Goal: Transaction & Acquisition: Download file/media

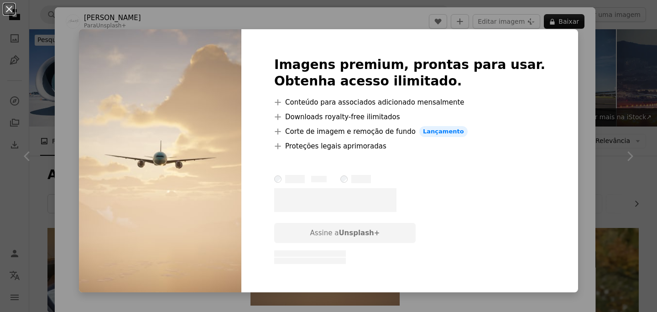
scroll to position [491, 0]
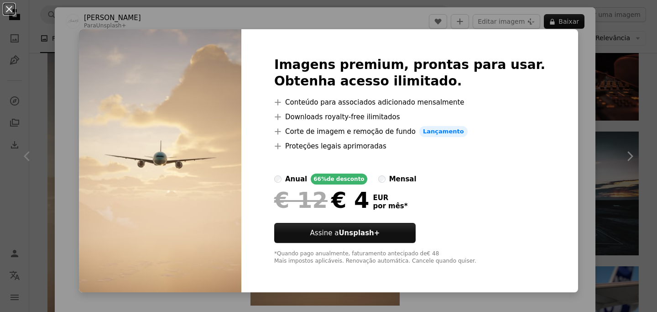
click at [614, 136] on div "An X shape Imagens premium, prontas para usar. Obtenha acesso ilimitado. A plus…" at bounding box center [328, 156] width 657 height 312
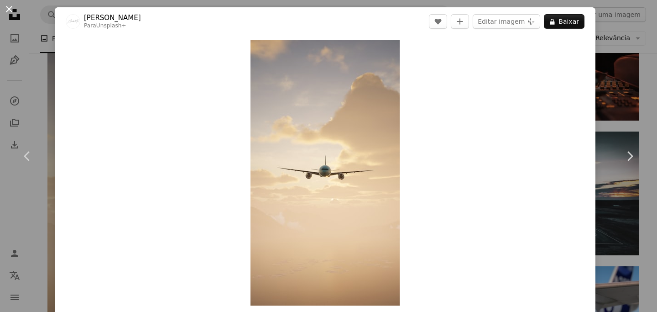
click at [5, 14] on button "An X shape" at bounding box center [9, 9] width 11 height 11
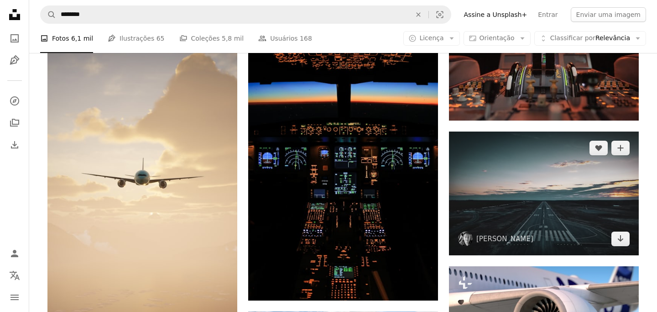
click at [465, 182] on img at bounding box center [544, 193] width 190 height 124
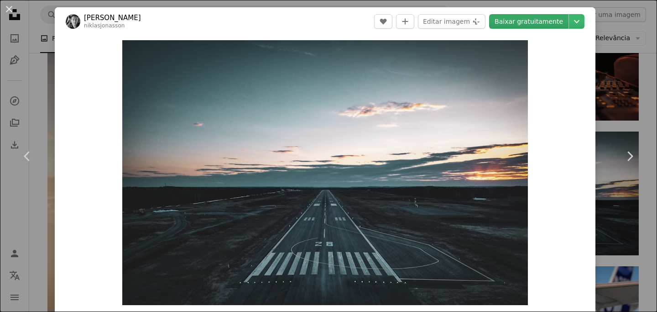
click at [522, 22] on link "Baixar gratuitamente" at bounding box center [528, 21] width 79 height 15
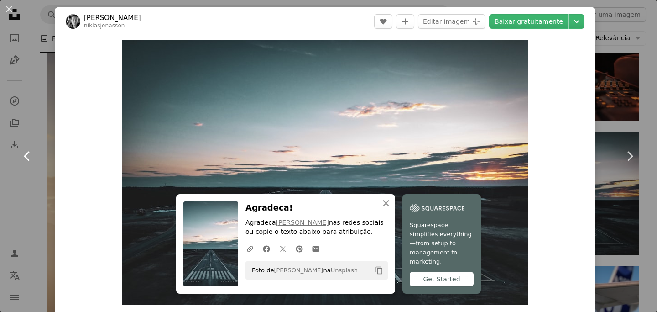
click at [42, 143] on link "Chevron left" at bounding box center [27, 156] width 55 height 88
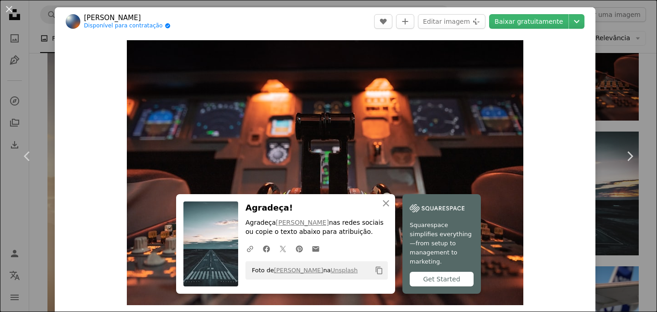
click at [38, 89] on div "An X shape Chevron left Chevron right Moritz Mentges Disponível para contrataçã…" at bounding box center [328, 156] width 657 height 312
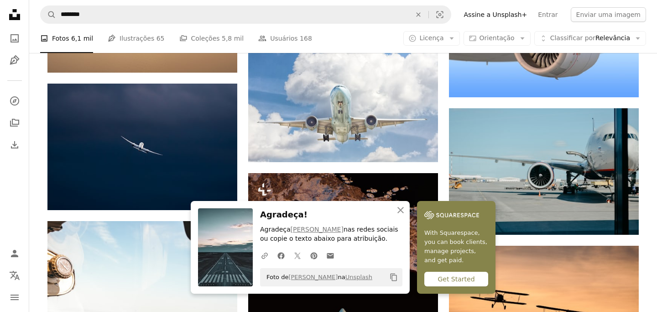
scroll to position [767, 0]
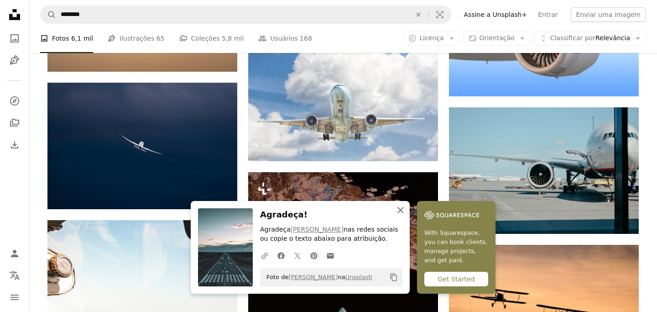
click at [402, 208] on icon "button" at bounding box center [400, 210] width 6 height 6
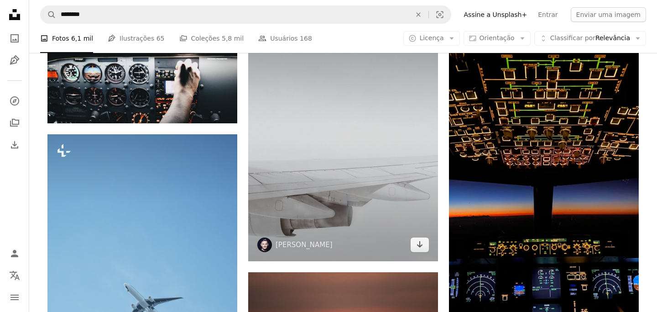
scroll to position [1924, 0]
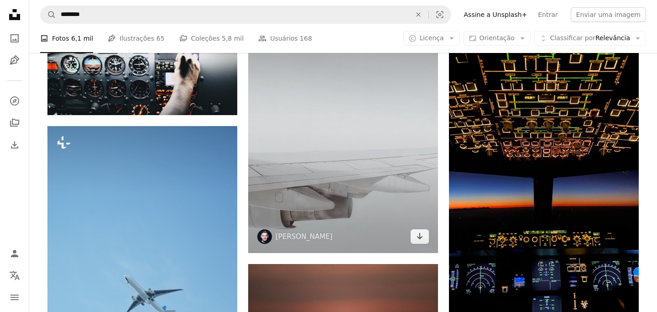
click at [293, 125] on img at bounding box center [343, 126] width 190 height 253
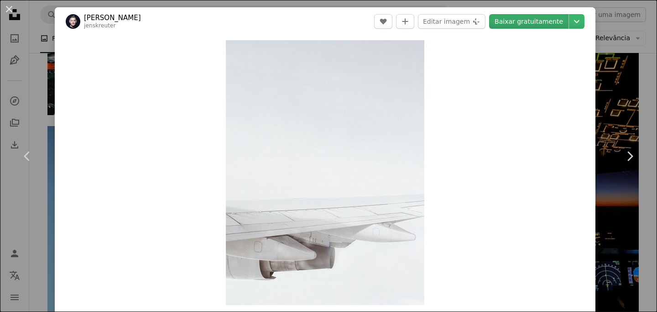
click at [544, 23] on link "Baixar gratuitamente" at bounding box center [528, 21] width 79 height 15
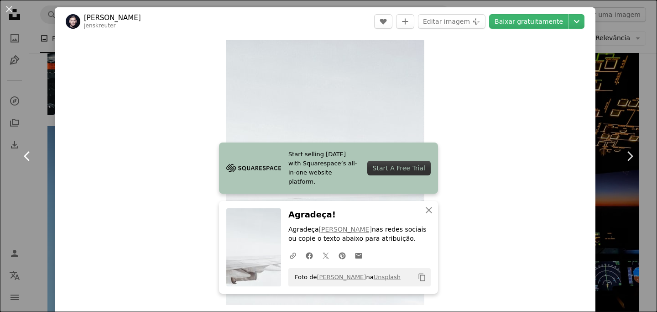
click at [9, 148] on link "Chevron left" at bounding box center [27, 156] width 55 height 88
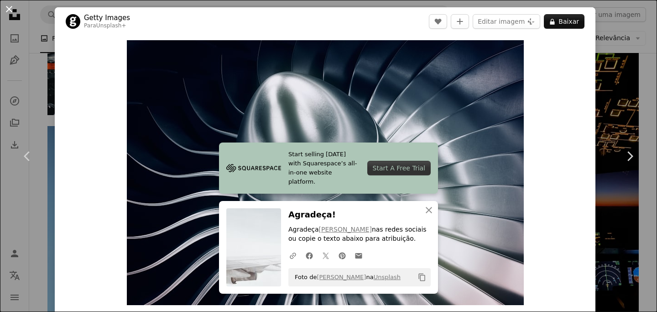
click at [11, 8] on button "An X shape" at bounding box center [9, 9] width 11 height 11
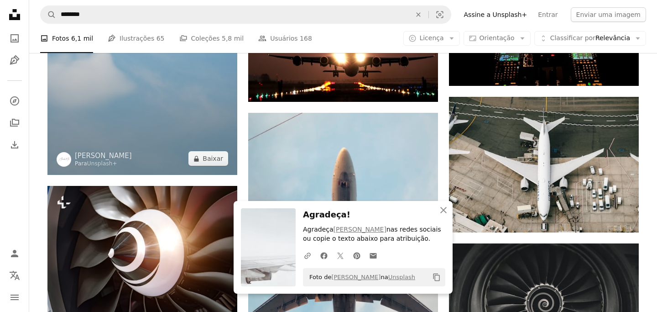
scroll to position [2214, 0]
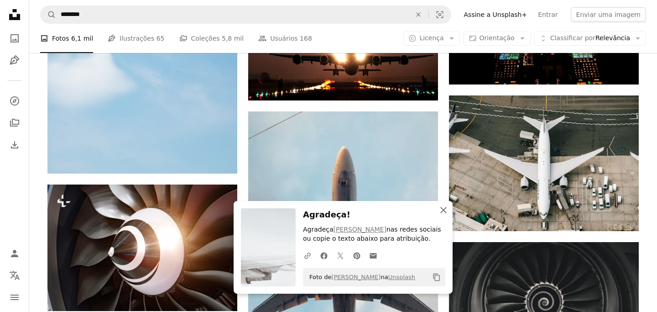
click at [447, 212] on icon "An X shape" at bounding box center [443, 209] width 11 height 11
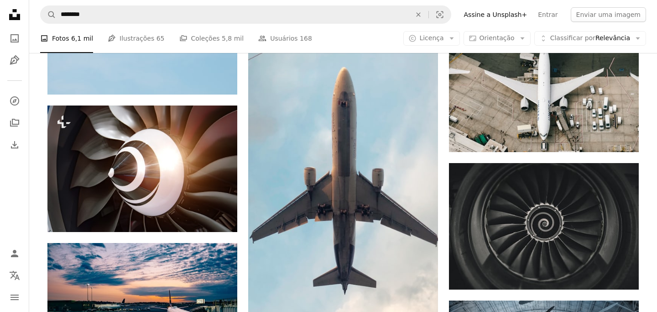
scroll to position [2293, 0]
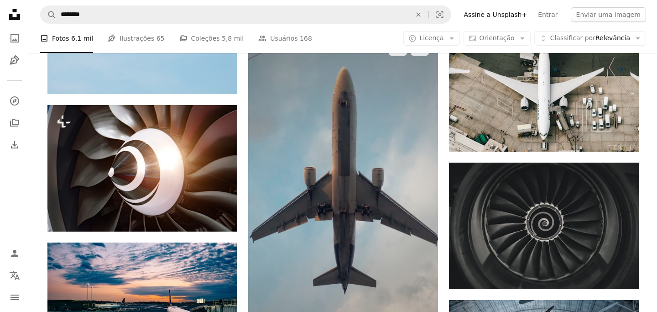
click at [383, 193] on img at bounding box center [343, 201] width 190 height 338
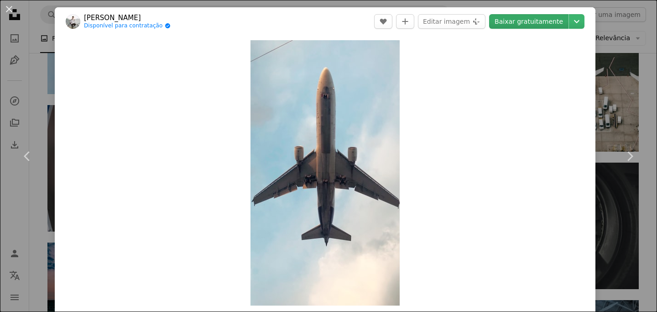
click at [531, 25] on link "Baixar gratuitamente" at bounding box center [528, 21] width 79 height 15
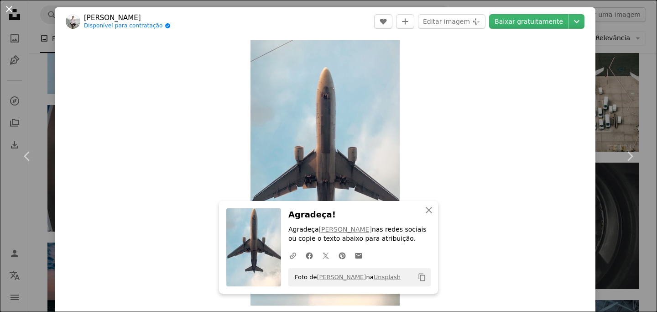
click at [9, 9] on button "An X shape" at bounding box center [9, 9] width 11 height 11
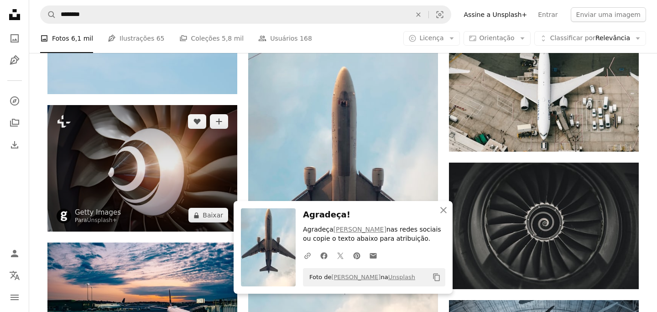
scroll to position [2355, 0]
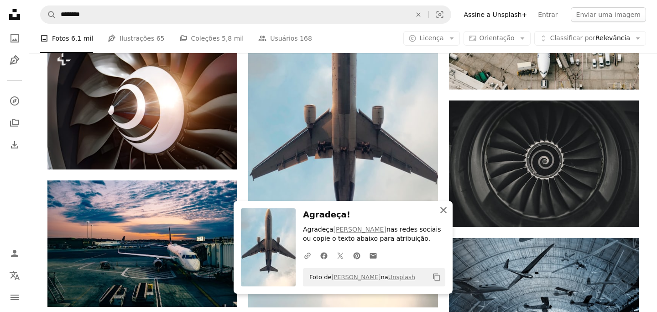
click at [442, 210] on icon "button" at bounding box center [443, 210] width 6 height 6
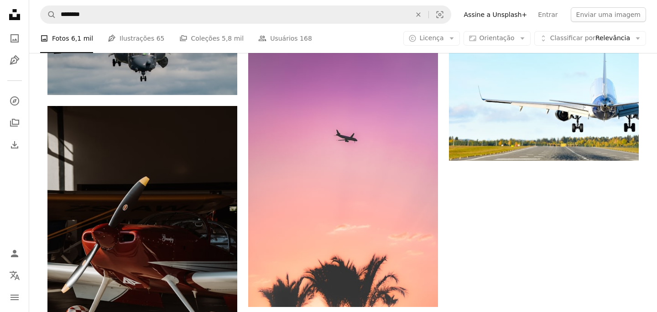
scroll to position [2706, 0]
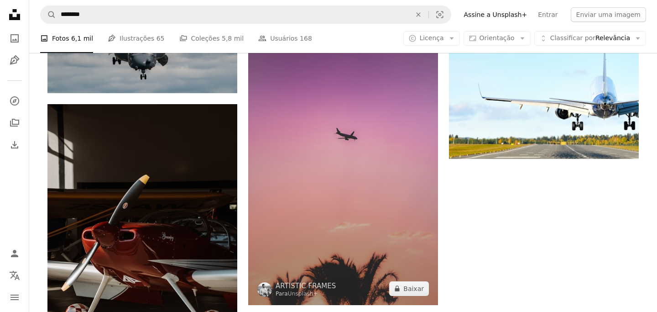
click at [311, 165] on img at bounding box center [343, 136] width 190 height 338
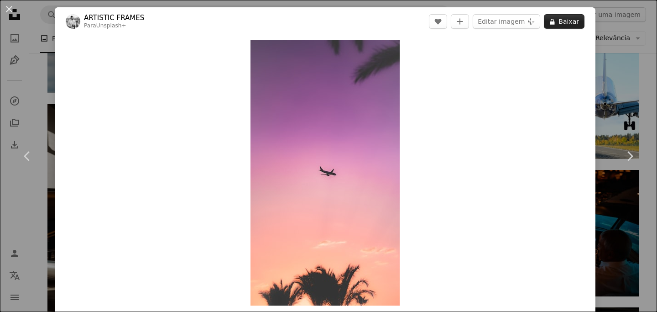
click at [556, 18] on icon "A lock" at bounding box center [552, 21] width 7 height 7
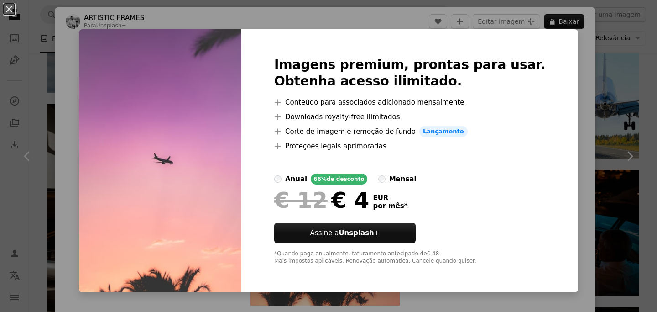
click at [552, 69] on div "An X shape Imagens premium, prontas para usar. Obtenha acesso ilimitado. A plus…" at bounding box center [328, 156] width 657 height 312
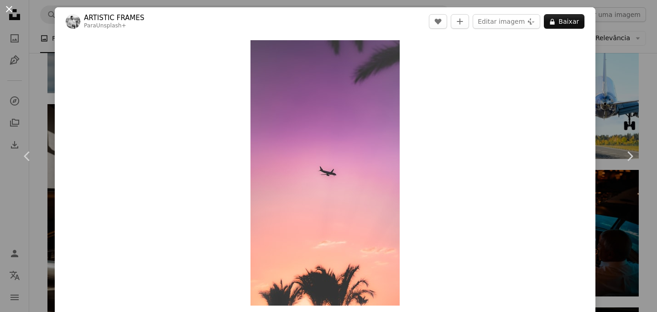
click at [5, 10] on button "An X shape" at bounding box center [9, 9] width 11 height 11
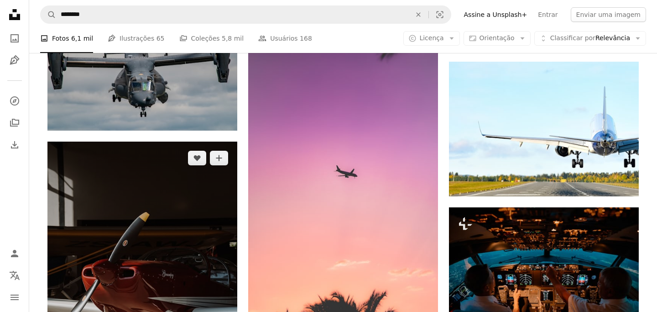
scroll to position [2639, 0]
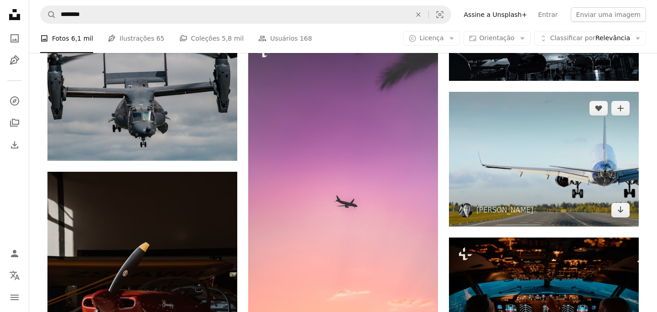
click at [527, 155] on img at bounding box center [544, 159] width 190 height 135
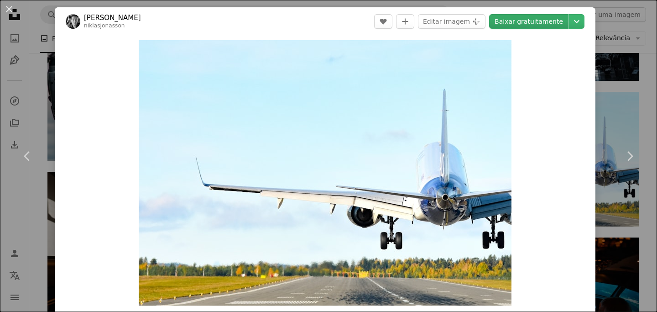
click at [535, 25] on link "Baixar gratuitamente" at bounding box center [528, 21] width 79 height 15
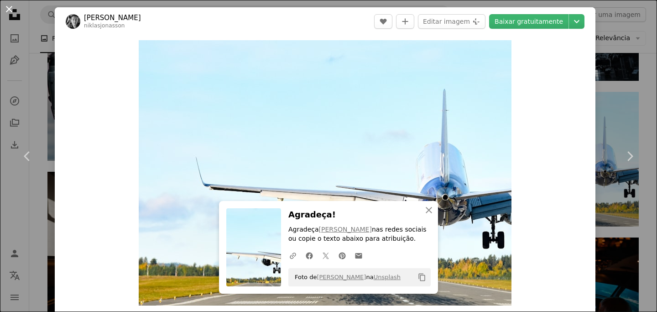
click at [4, 5] on button "An X shape" at bounding box center [9, 9] width 11 height 11
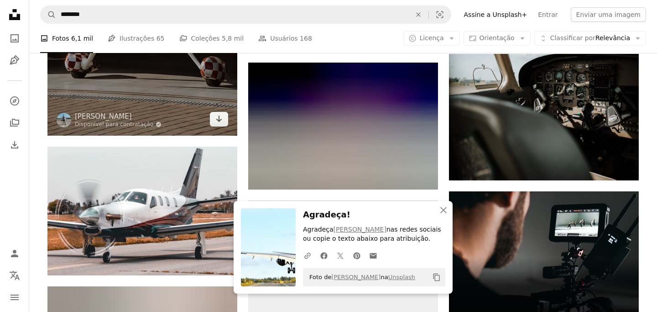
scroll to position [2980, 0]
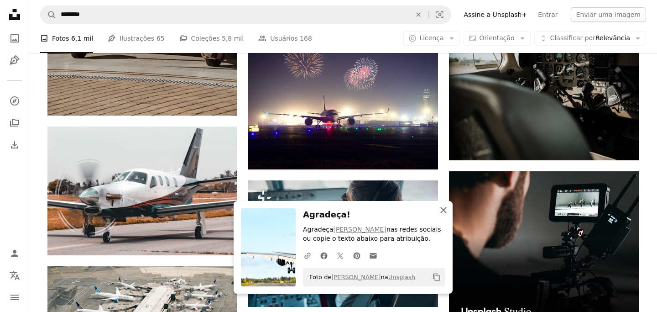
click at [443, 207] on icon "An X shape" at bounding box center [443, 209] width 11 height 11
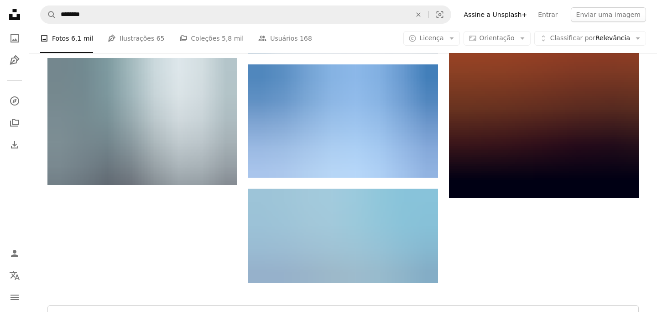
scroll to position [3920, 0]
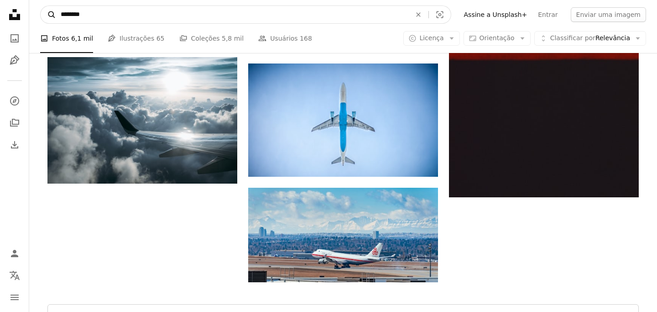
drag, startPoint x: 128, startPoint y: 21, endPoint x: 45, endPoint y: 13, distance: 83.5
click at [45, 13] on form "A magnifying glass ******** An X shape Visual search" at bounding box center [245, 14] width 411 height 18
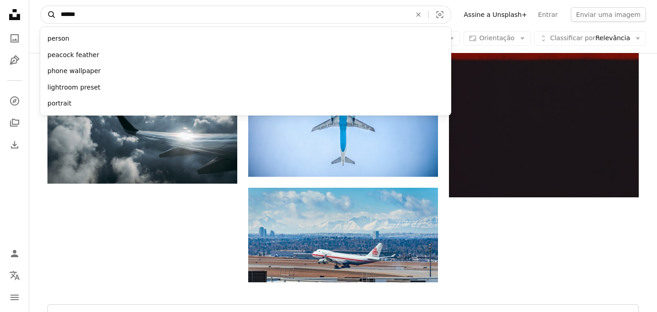
type input "******"
click at [41, 6] on button "A magnifying glass" at bounding box center [49, 14] width 16 height 17
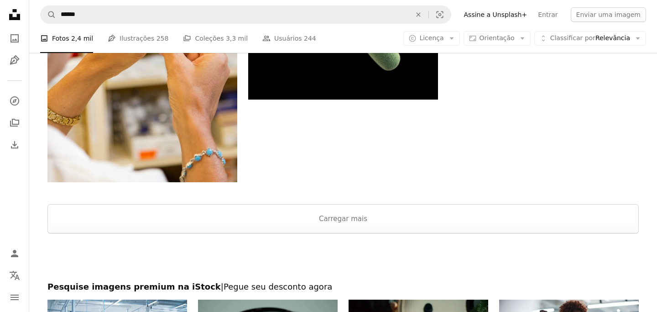
scroll to position [1412, 0]
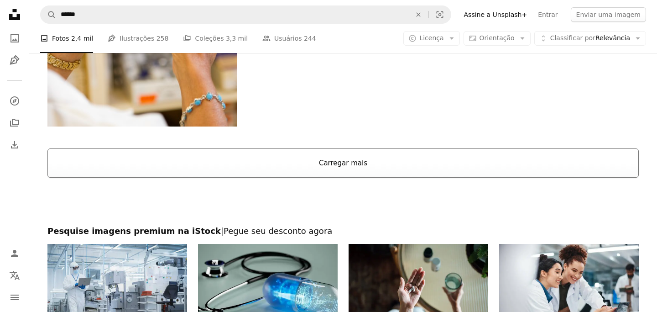
click at [250, 157] on button "Carregar mais" at bounding box center [342, 162] width 591 height 29
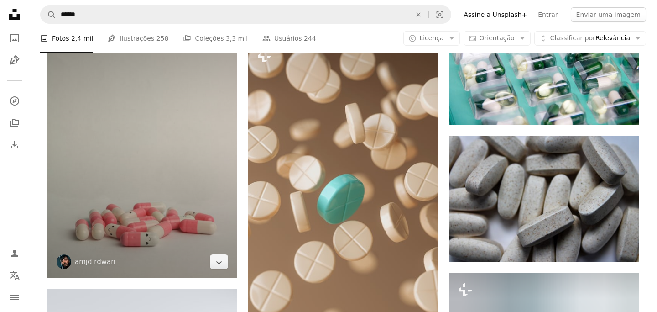
scroll to position [4184, 0]
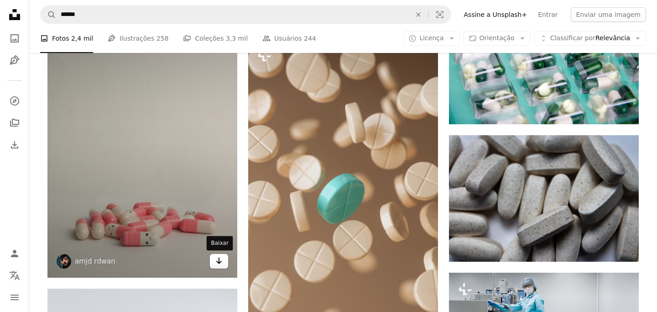
click at [218, 259] on icon "Arrow pointing down" at bounding box center [218, 260] width 7 height 11
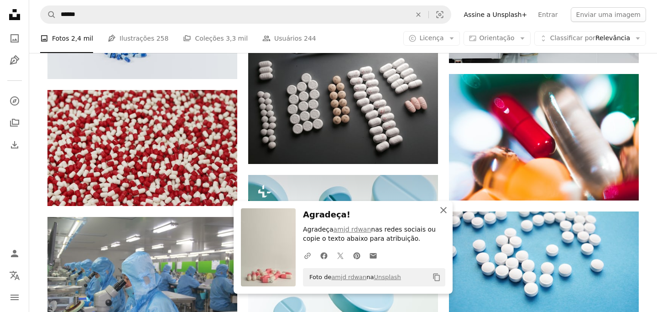
click at [442, 211] on icon "button" at bounding box center [443, 210] width 6 height 6
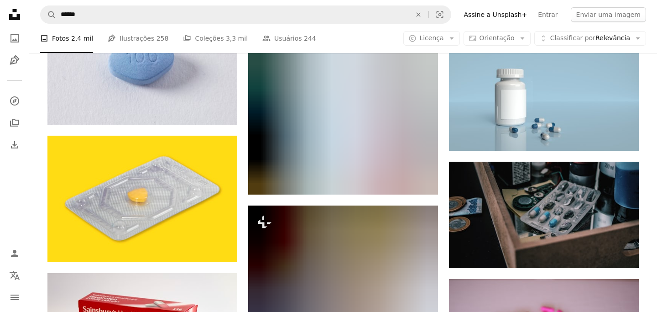
scroll to position [7525, 0]
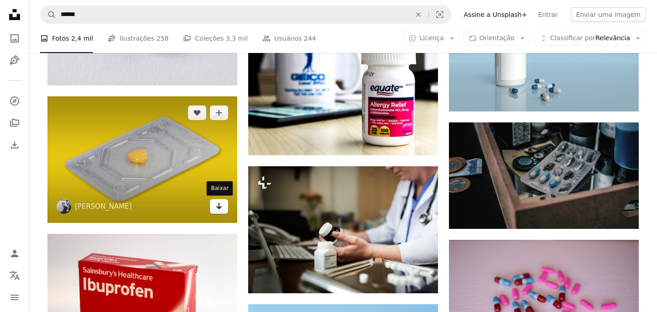
click at [216, 206] on icon "Arrow pointing down" at bounding box center [218, 205] width 7 height 11
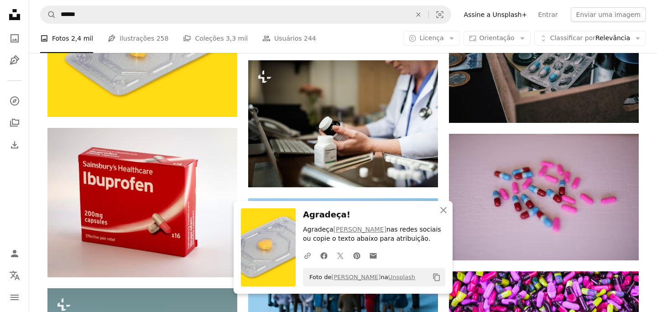
scroll to position [7650, 0]
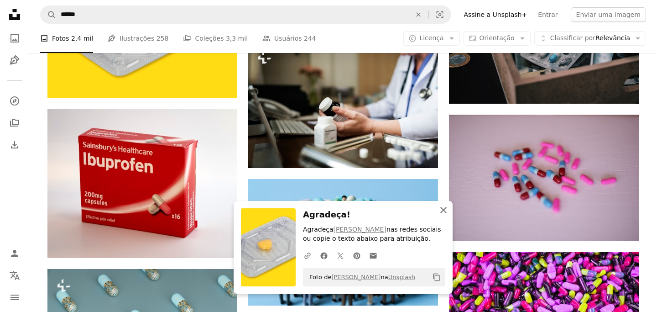
click at [440, 207] on icon "An X shape" at bounding box center [443, 209] width 11 height 11
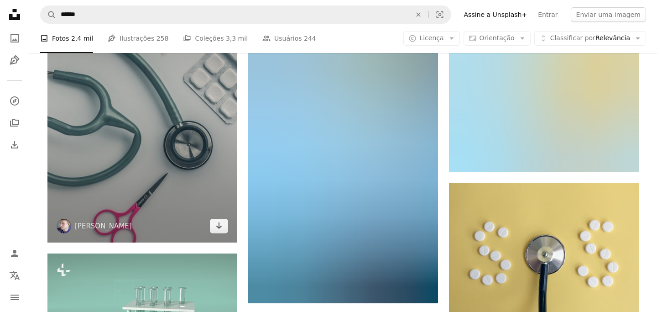
scroll to position [8266, 0]
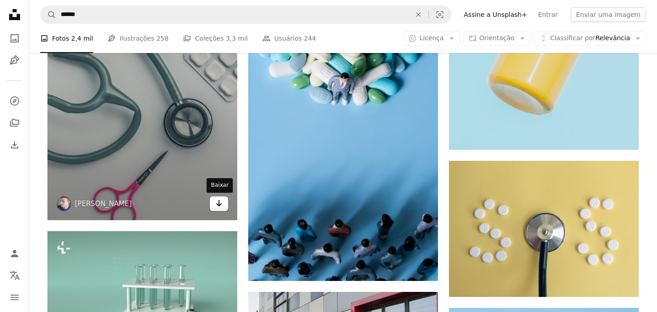
click at [222, 205] on icon "Arrow pointing down" at bounding box center [218, 203] width 7 height 11
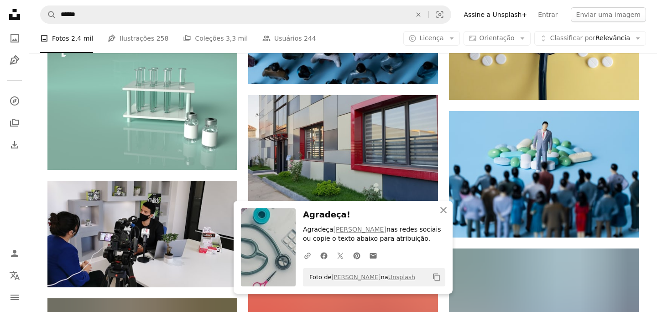
scroll to position [8463, 0]
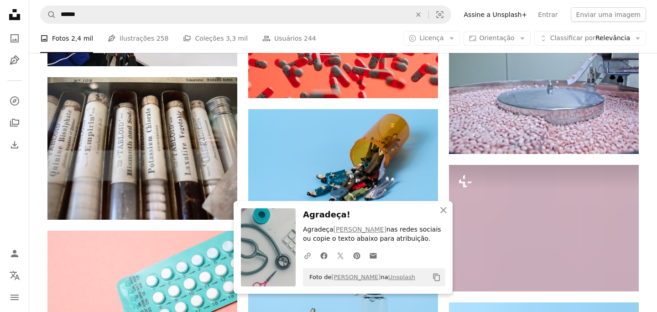
scroll to position [8691, 0]
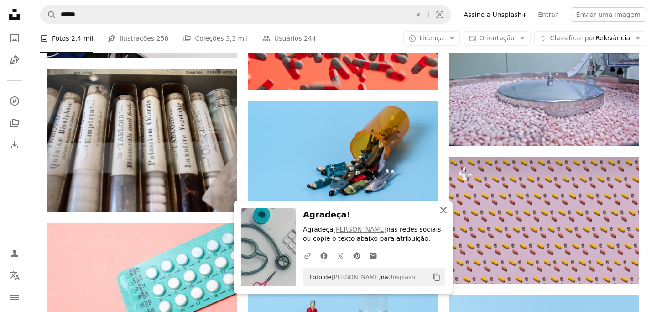
click at [443, 204] on icon "An X shape" at bounding box center [443, 209] width 11 height 11
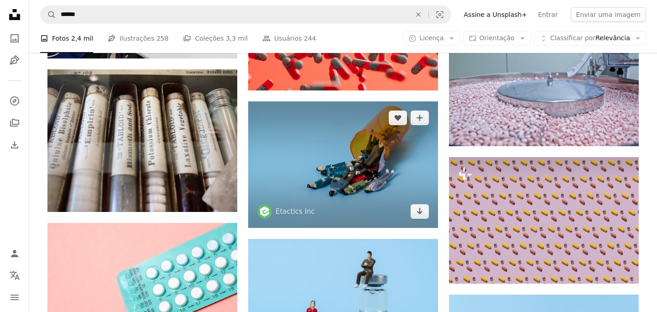
scroll to position [8777, 0]
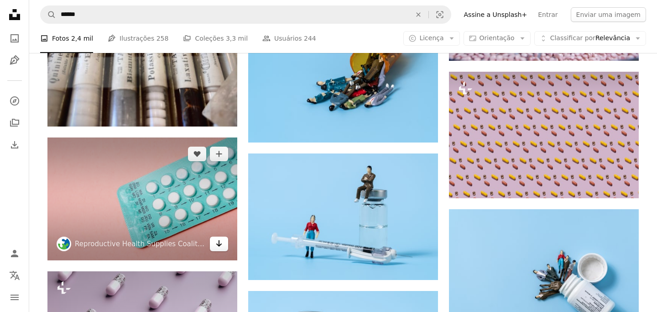
click at [214, 245] on link "Arrow pointing down" at bounding box center [219, 243] width 18 height 15
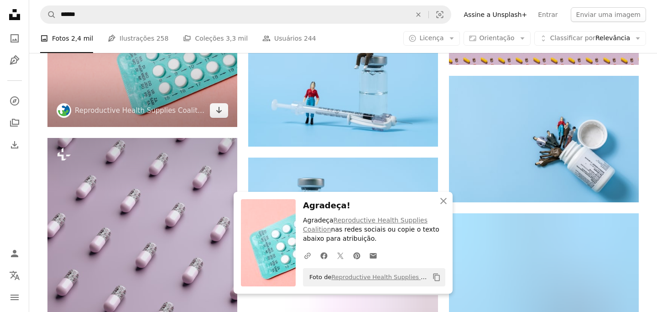
scroll to position [8912, 0]
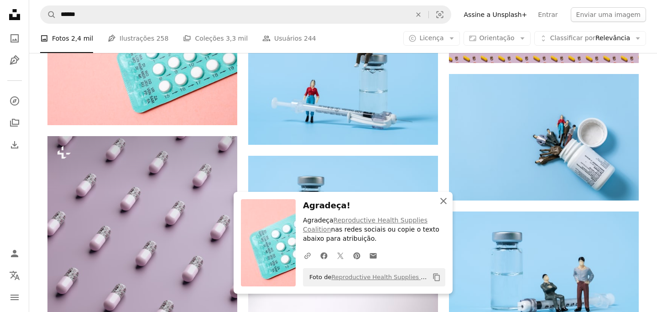
click at [442, 200] on icon "button" at bounding box center [443, 201] width 6 height 6
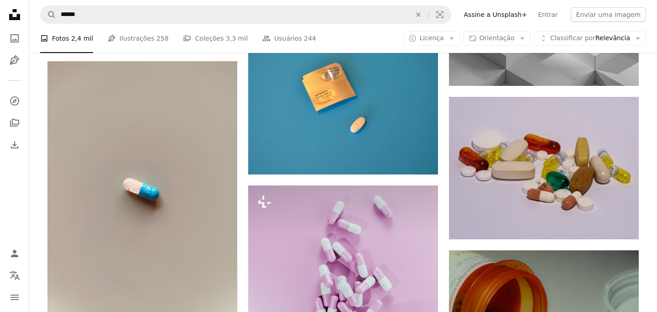
scroll to position [13855, 0]
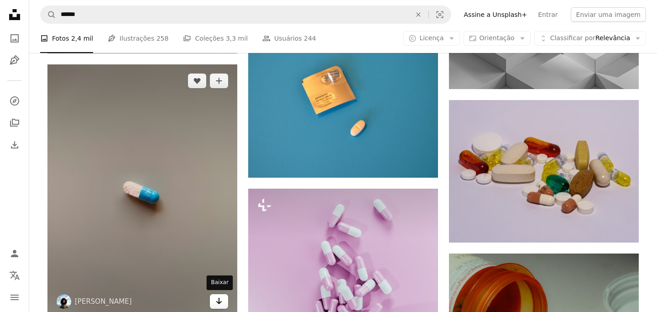
click at [224, 301] on link "Arrow pointing down" at bounding box center [219, 301] width 18 height 15
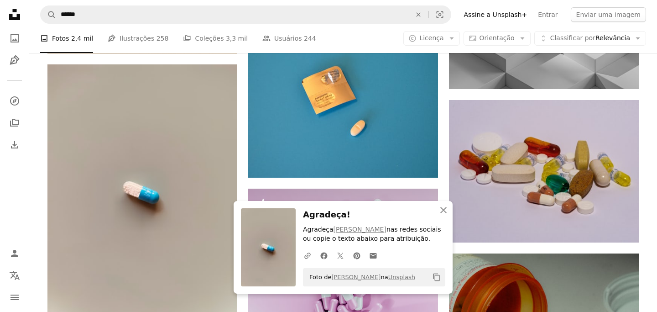
click at [443, 205] on icon "An X shape" at bounding box center [443, 209] width 11 height 11
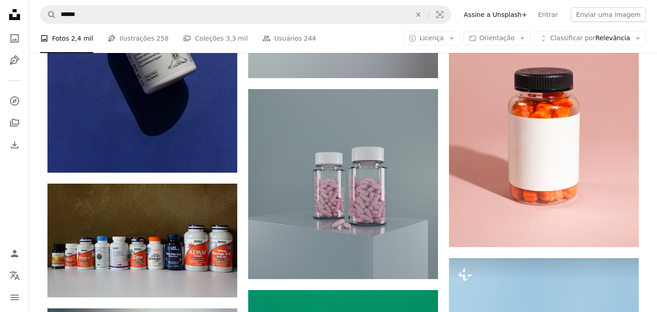
scroll to position [14620, 0]
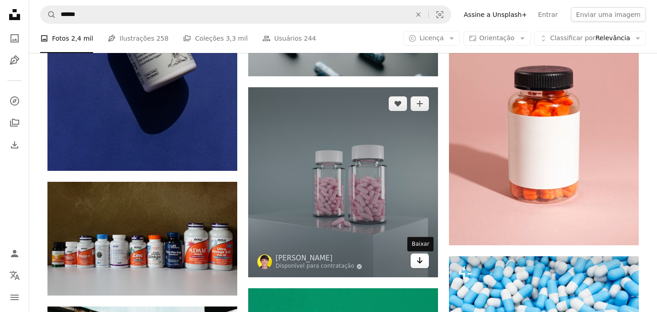
click at [426, 263] on link "Arrow pointing down" at bounding box center [420, 260] width 18 height 15
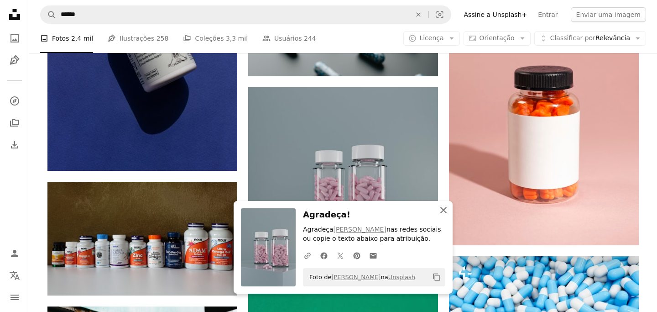
click at [446, 209] on icon "An X shape" at bounding box center [443, 209] width 11 height 11
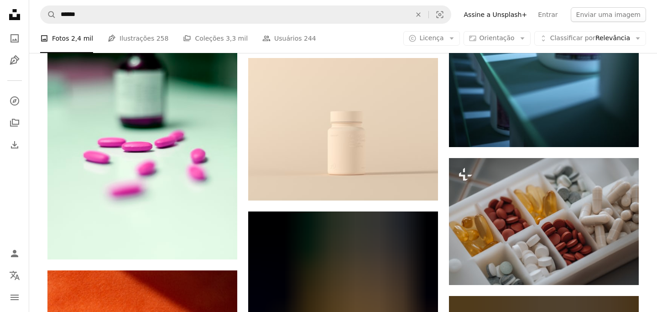
scroll to position [16683, 0]
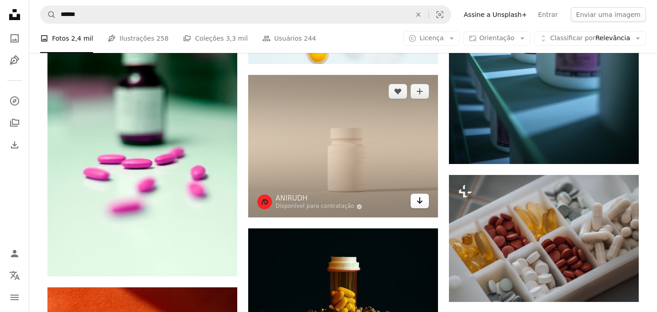
click at [417, 203] on icon "Arrow pointing down" at bounding box center [419, 200] width 7 height 11
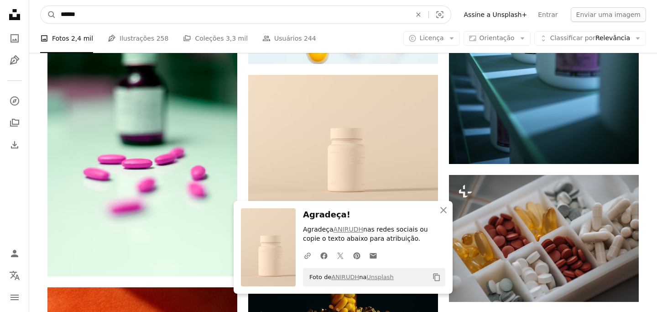
click at [178, 13] on input "******" at bounding box center [232, 14] width 352 height 17
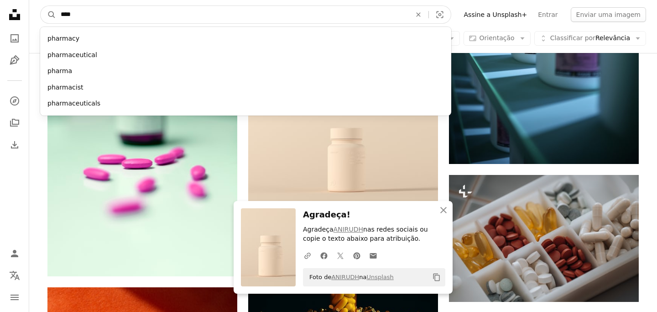
type input "****"
click at [41, 6] on button "A magnifying glass" at bounding box center [49, 14] width 16 height 17
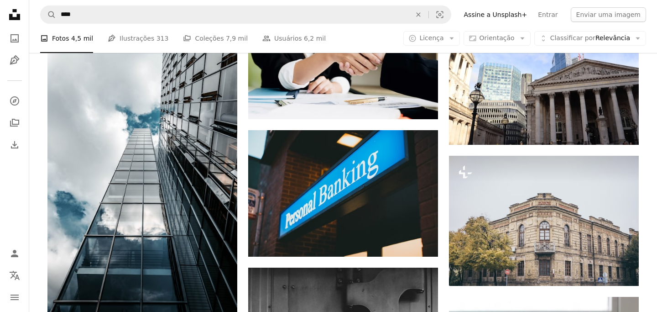
scroll to position [796, 0]
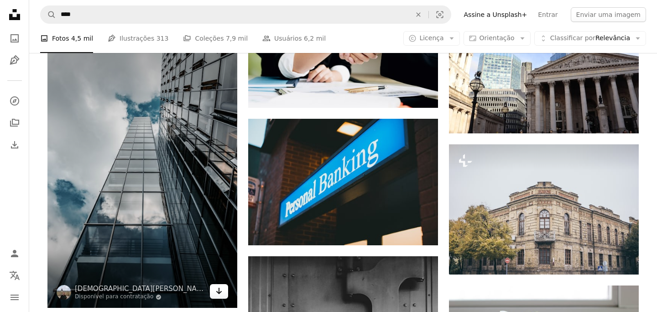
click at [217, 292] on icon "Baixar" at bounding box center [219, 290] width 6 height 6
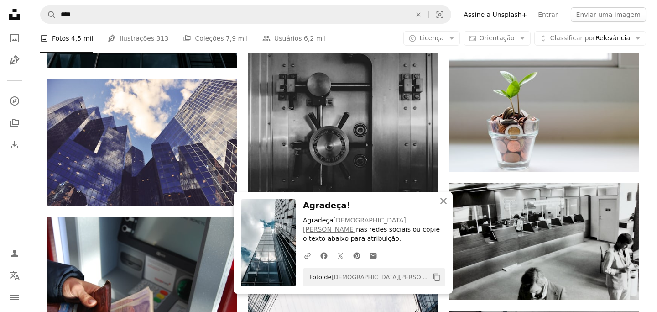
scroll to position [1037, 0]
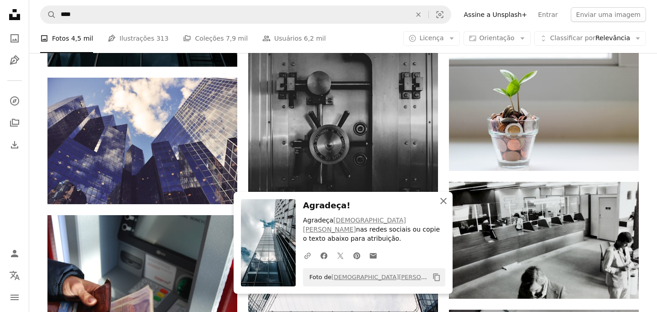
click at [446, 206] on icon "An X shape" at bounding box center [443, 200] width 11 height 11
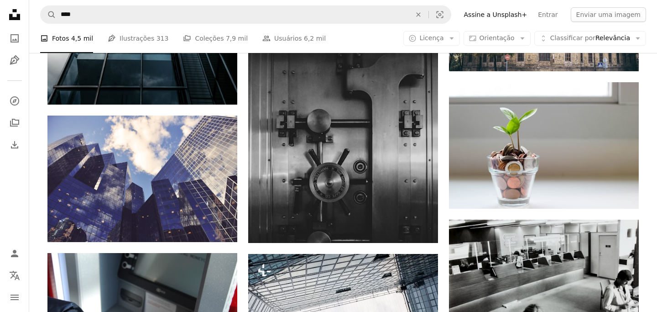
scroll to position [1000, 0]
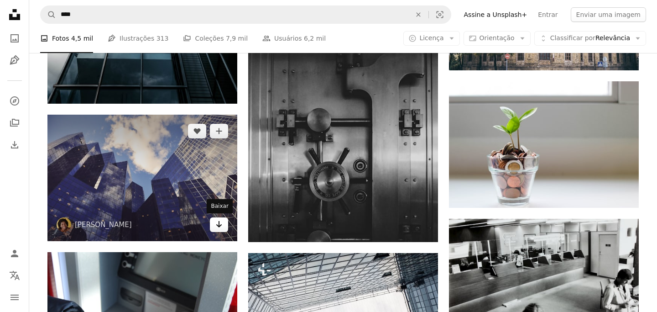
click at [215, 223] on link "Arrow pointing down" at bounding box center [219, 224] width 18 height 15
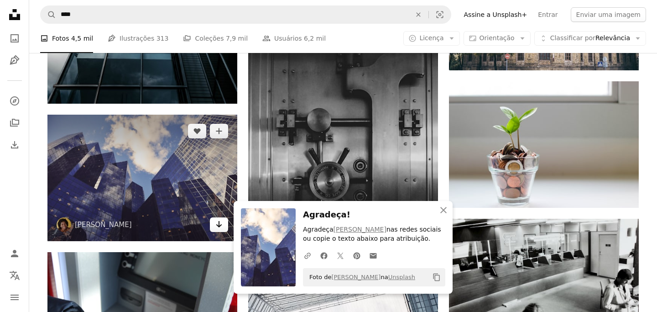
click at [215, 223] on link "Arrow pointing down" at bounding box center [219, 224] width 18 height 15
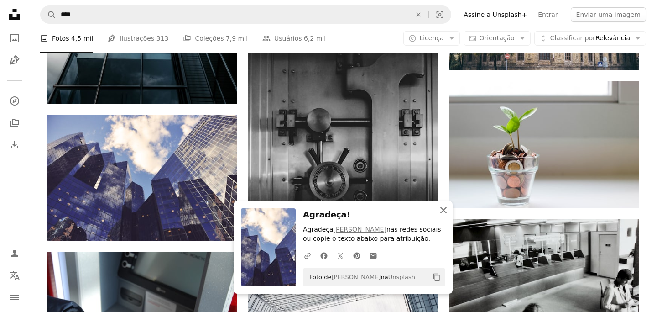
click at [445, 206] on icon "An X shape" at bounding box center [443, 209] width 11 height 11
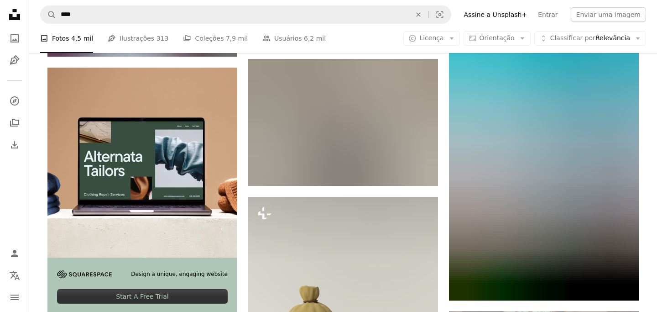
scroll to position [1469, 0]
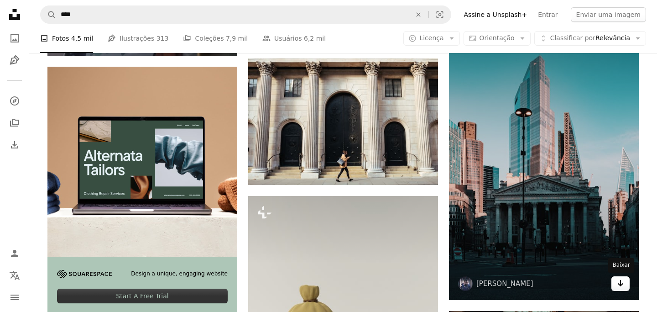
click at [617, 288] on link "Arrow pointing down" at bounding box center [620, 283] width 18 height 15
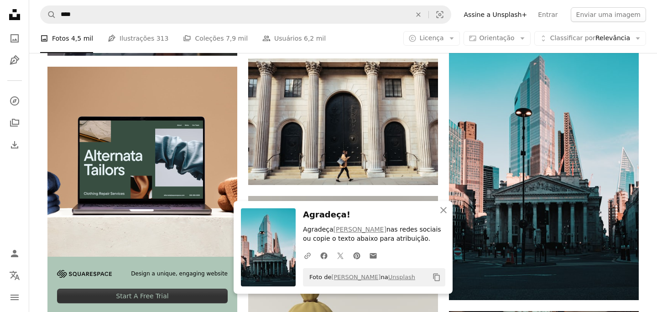
click at [240, 180] on div "Plus sign for Unsplash+ A heart A plus sign [PERSON_NAME] 🇨🇦 Para Unsplash+ A l…" at bounding box center [342, 53] width 591 height 2589
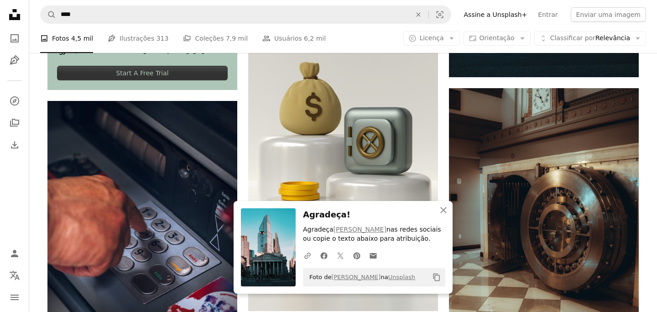
scroll to position [1732, 0]
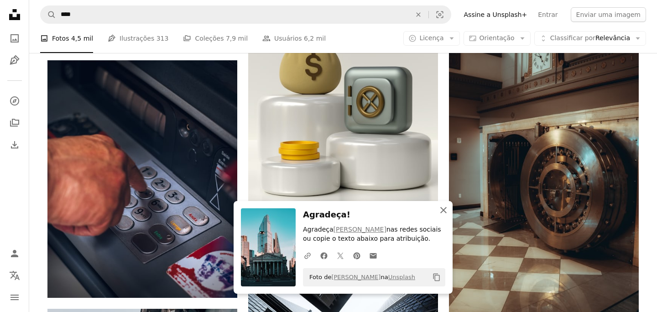
click at [444, 212] on icon "An X shape" at bounding box center [443, 209] width 11 height 11
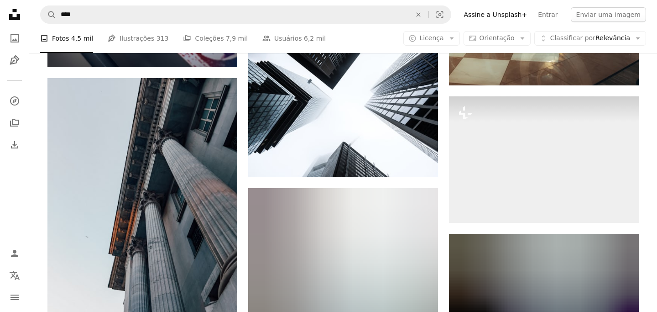
scroll to position [1932, 0]
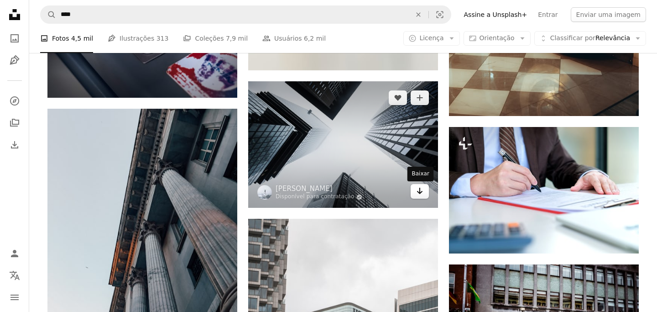
click at [416, 191] on icon "Arrow pointing down" at bounding box center [419, 190] width 7 height 11
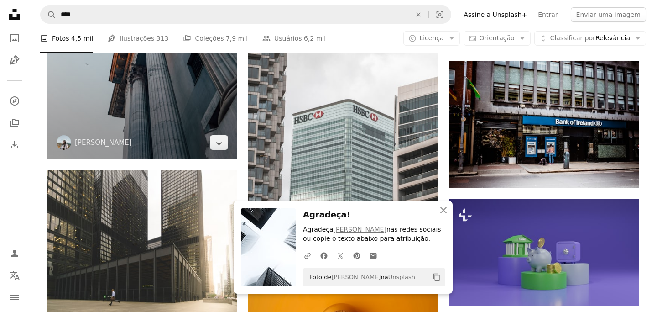
scroll to position [2136, 0]
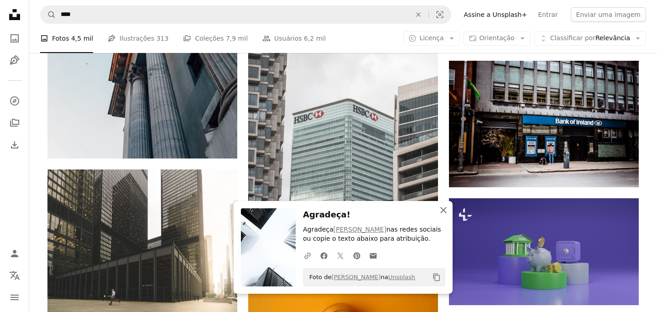
click at [447, 213] on icon "An X shape" at bounding box center [443, 209] width 11 height 11
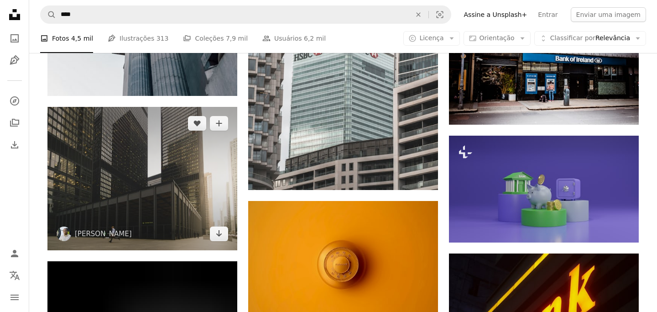
scroll to position [2199, 0]
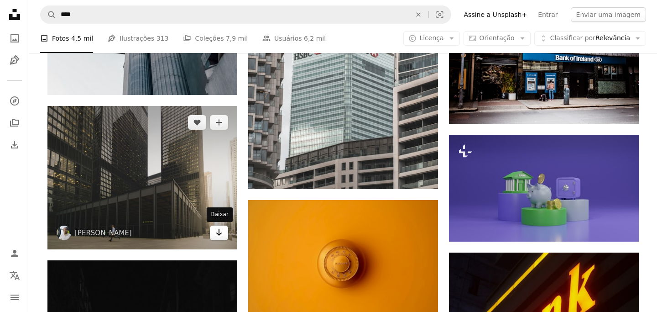
click at [220, 229] on icon "Arrow pointing down" at bounding box center [218, 232] width 7 height 11
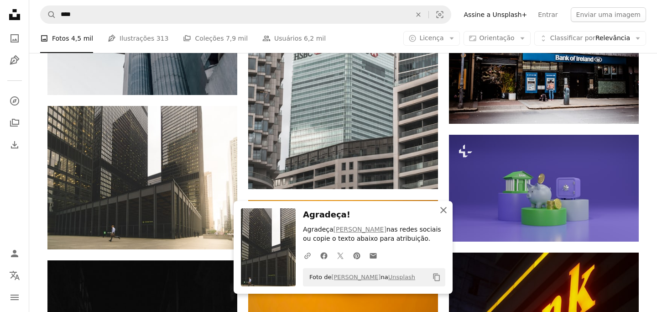
click at [443, 208] on icon "An X shape" at bounding box center [443, 209] width 11 height 11
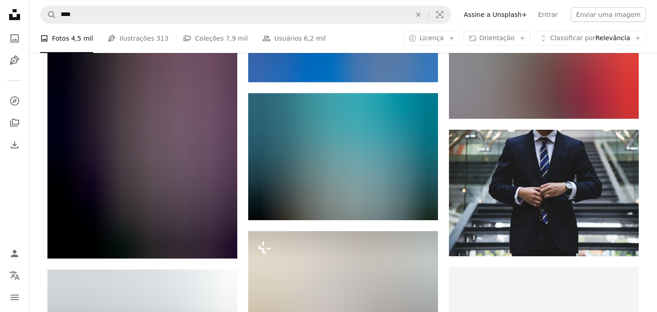
scroll to position [2734, 0]
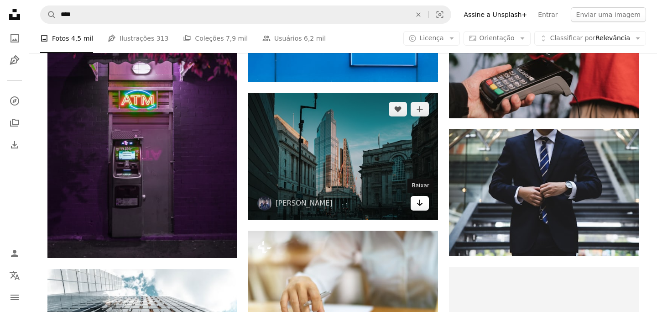
click at [421, 202] on icon "Arrow pointing down" at bounding box center [419, 202] width 7 height 11
